Goal: Task Accomplishment & Management: Use online tool/utility

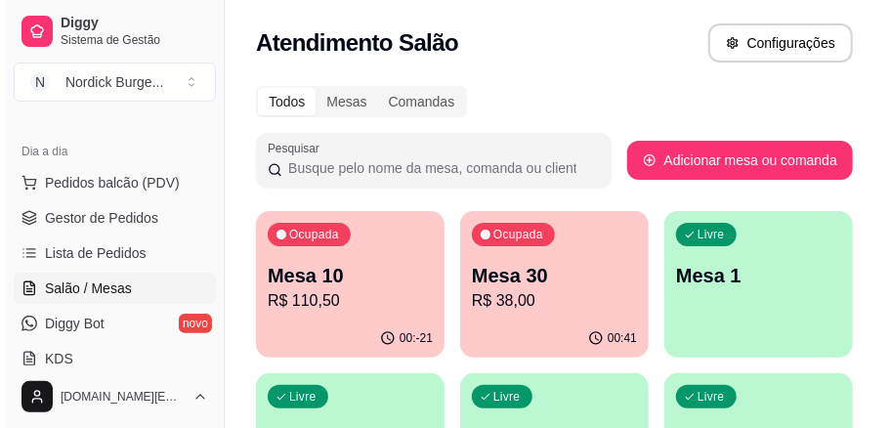
scroll to position [64, 0]
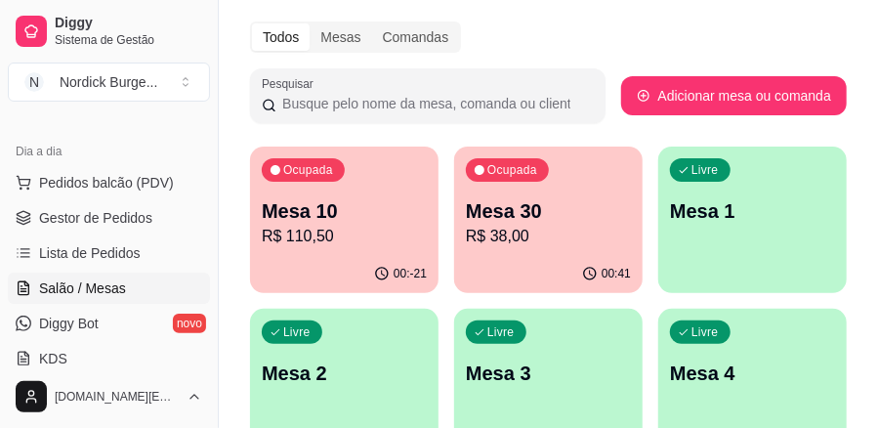
click at [353, 225] on p "R$ 110,50" at bounding box center [344, 236] width 165 height 23
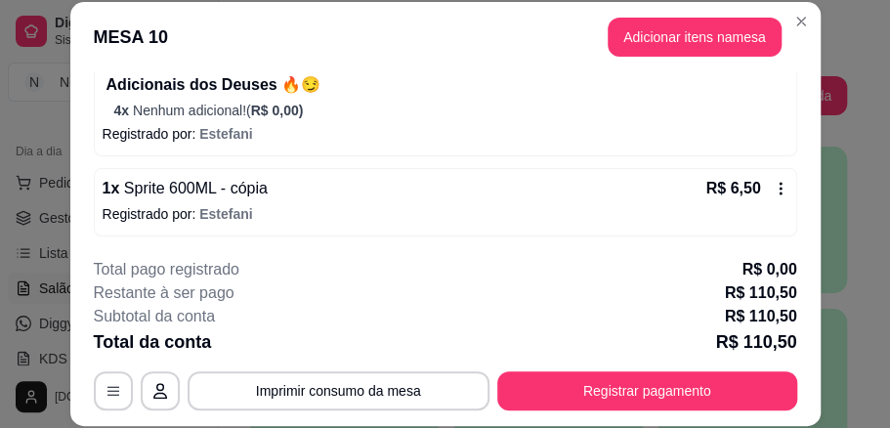
scroll to position [61, 0]
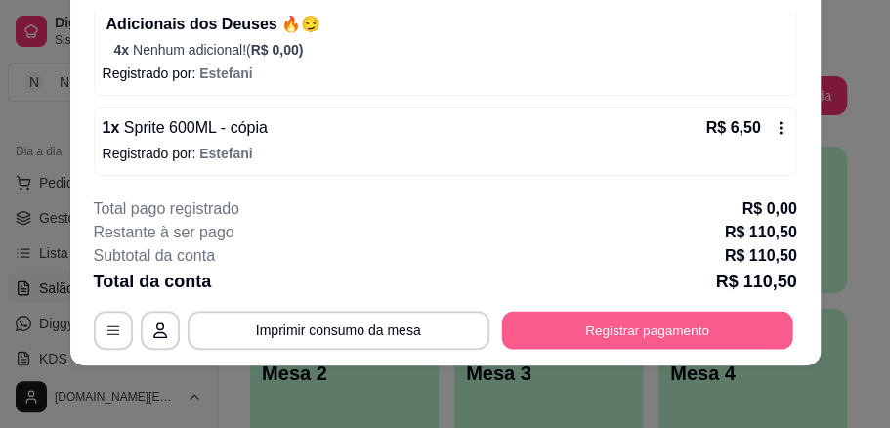
click at [588, 320] on button "Registrar pagamento" at bounding box center [646, 330] width 291 height 38
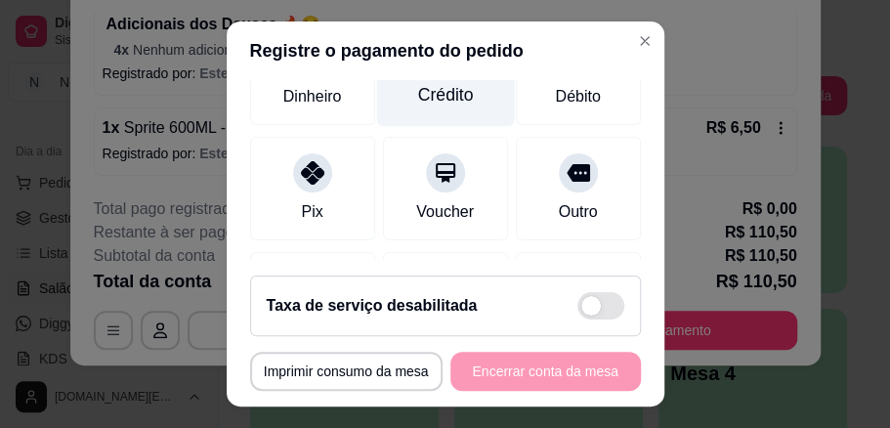
scroll to position [64, 0]
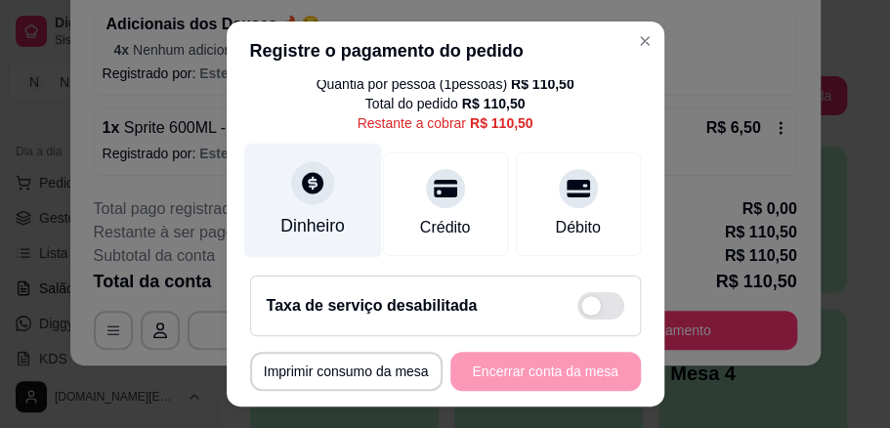
click at [302, 190] on icon at bounding box center [312, 182] width 21 height 21
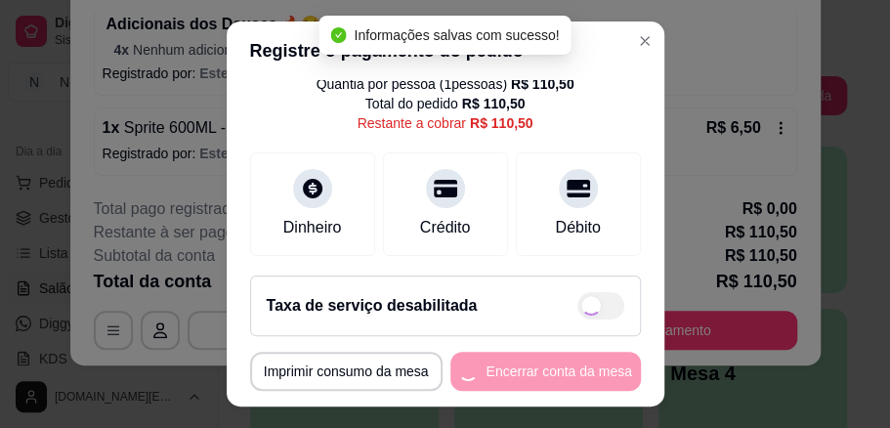
type input "R$ 0,00"
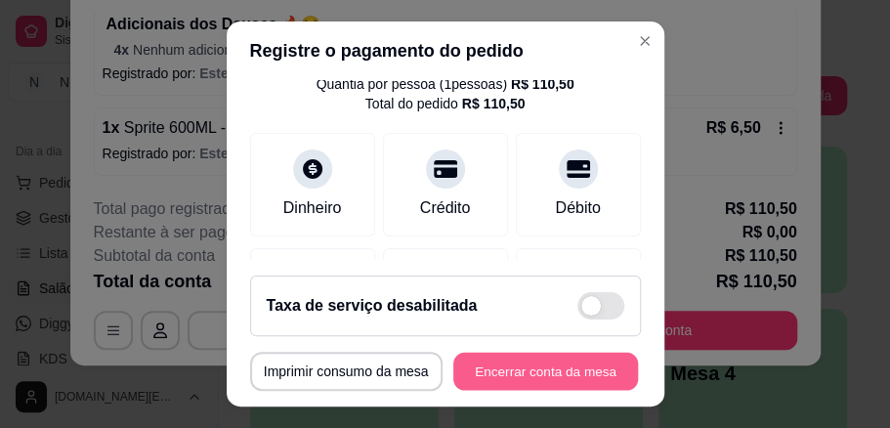
click at [509, 381] on button "Encerrar conta da mesa" at bounding box center [545, 372] width 185 height 38
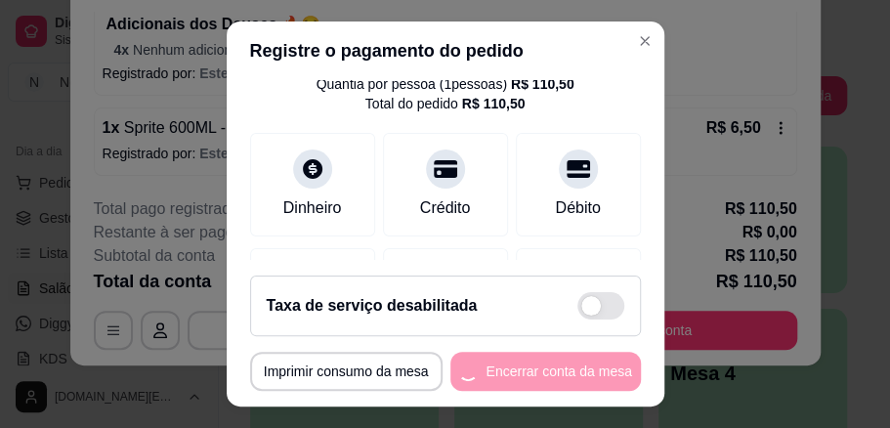
scroll to position [0, 0]
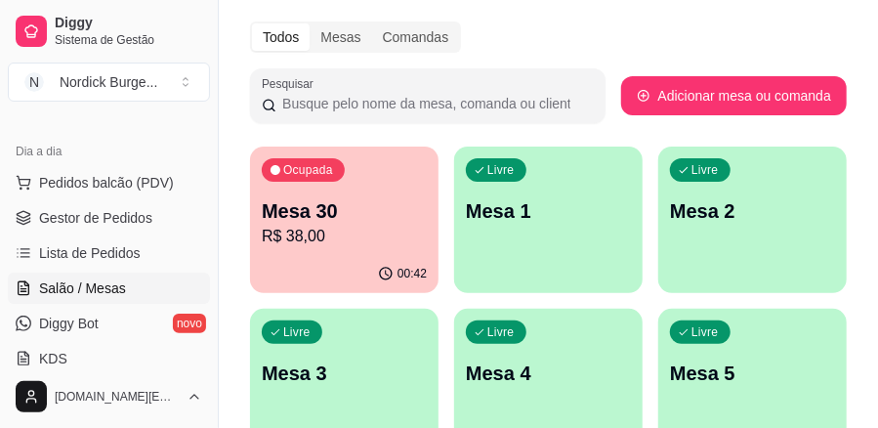
click at [363, 246] on p "R$ 38,00" at bounding box center [344, 236] width 165 height 23
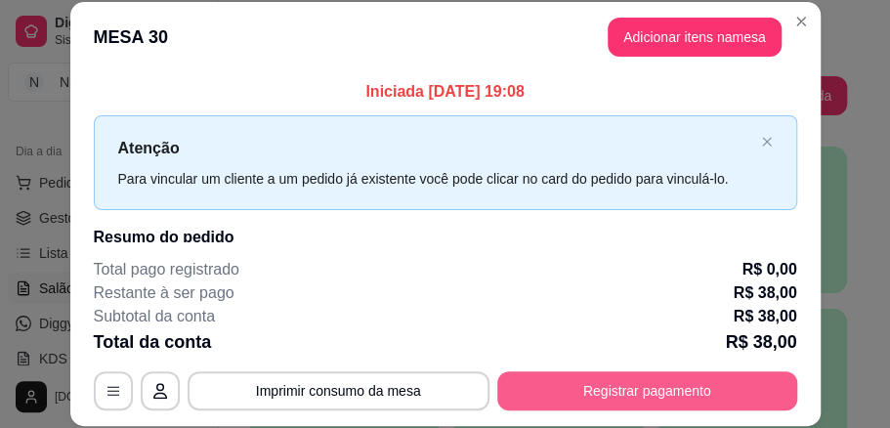
click at [559, 391] on button "Registrar pagamento" at bounding box center [647, 390] width 300 height 39
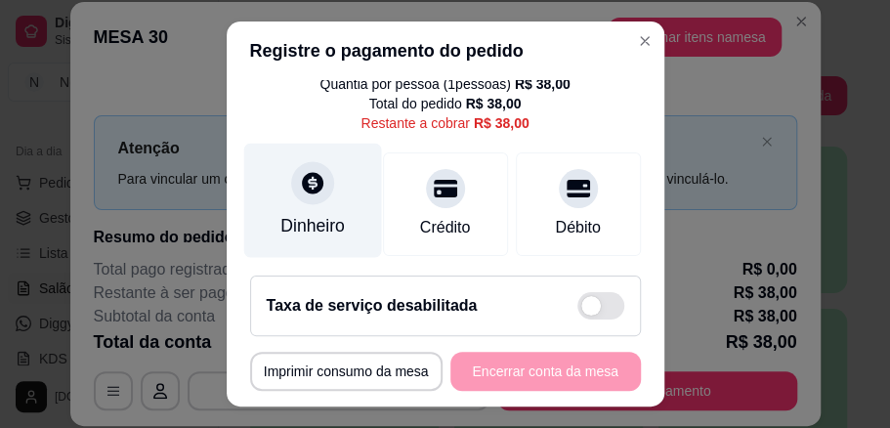
scroll to position [195, 0]
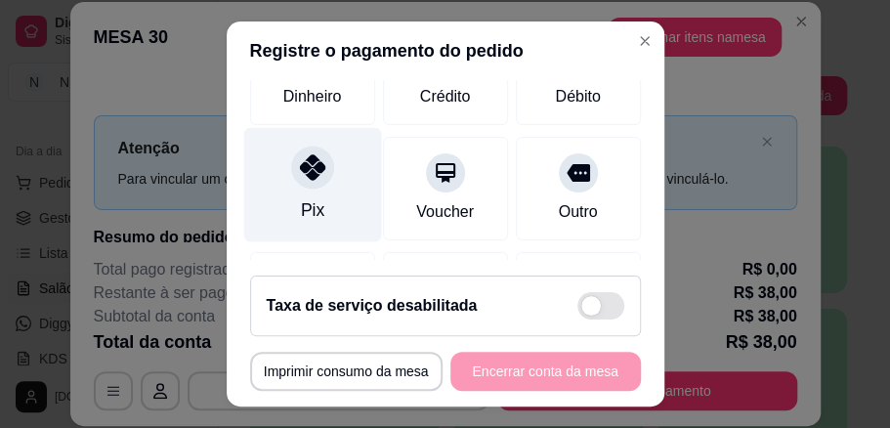
click at [299, 176] on icon at bounding box center [311, 166] width 25 height 25
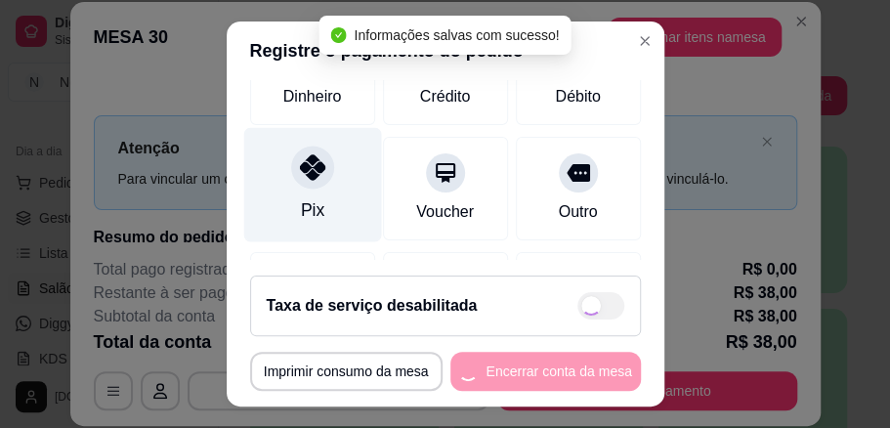
type input "R$ 0,00"
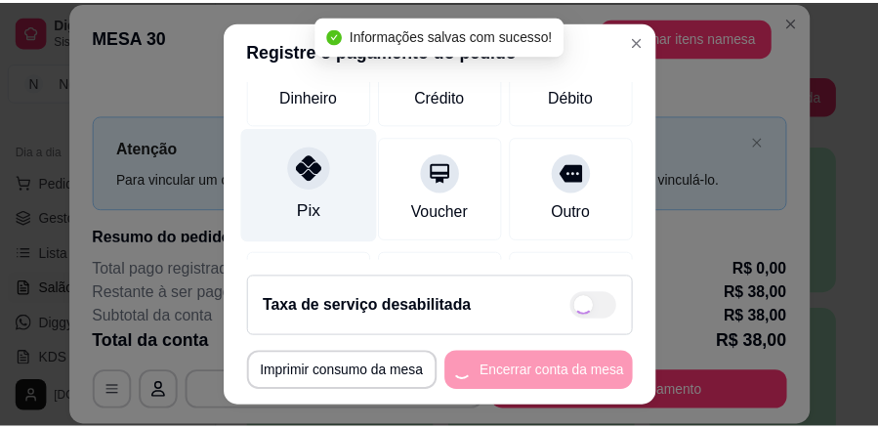
scroll to position [176, 0]
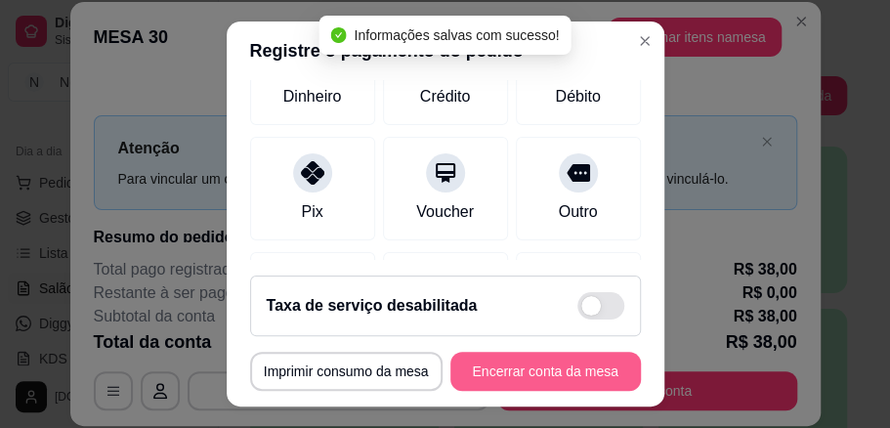
click at [475, 359] on button "Encerrar conta da mesa" at bounding box center [545, 371] width 191 height 39
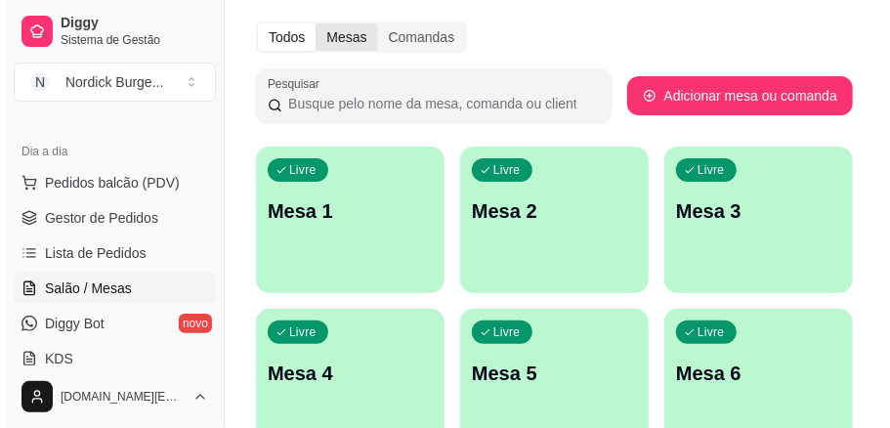
scroll to position [0, 0]
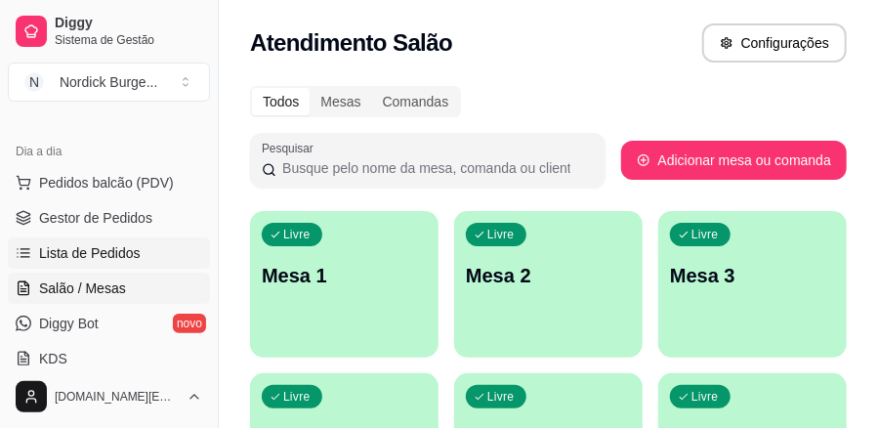
click at [94, 260] on span "Lista de Pedidos" at bounding box center [90, 253] width 102 height 20
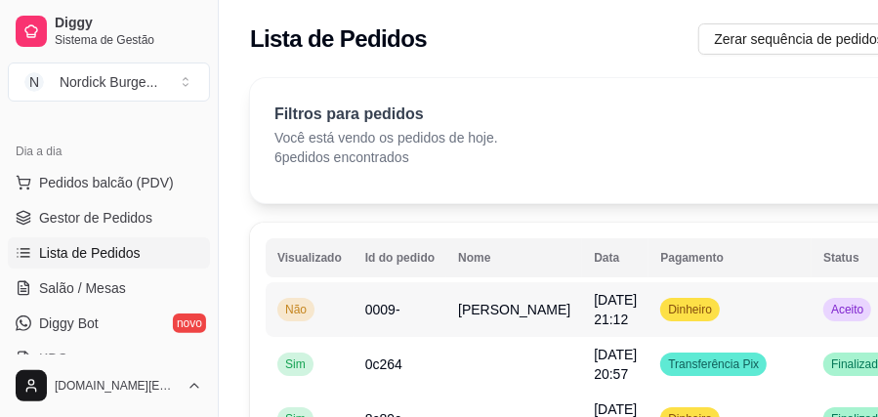
click at [327, 303] on td "Não" at bounding box center [310, 309] width 88 height 55
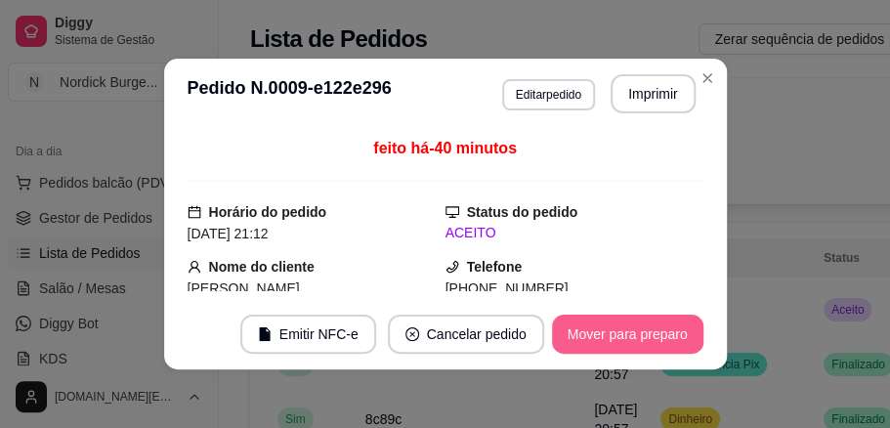
click at [591, 335] on button "Mover para preparo" at bounding box center [627, 334] width 151 height 39
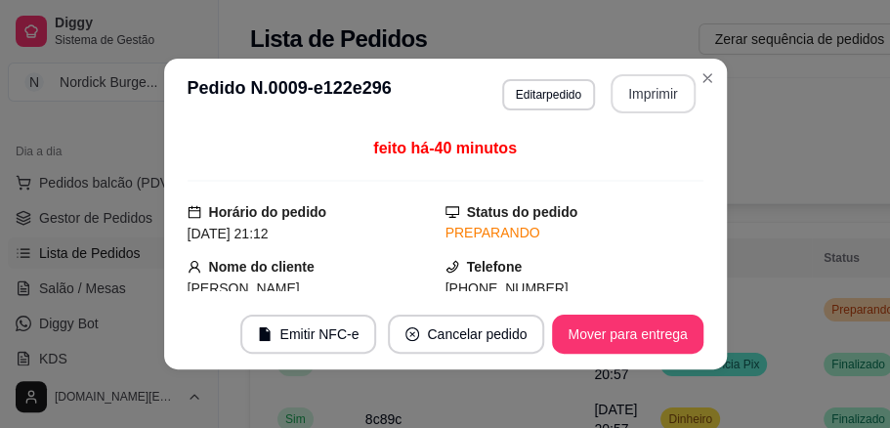
click at [629, 101] on button "Imprimir" at bounding box center [653, 93] width 85 height 39
